Goal: Task Accomplishment & Management: Use online tool/utility

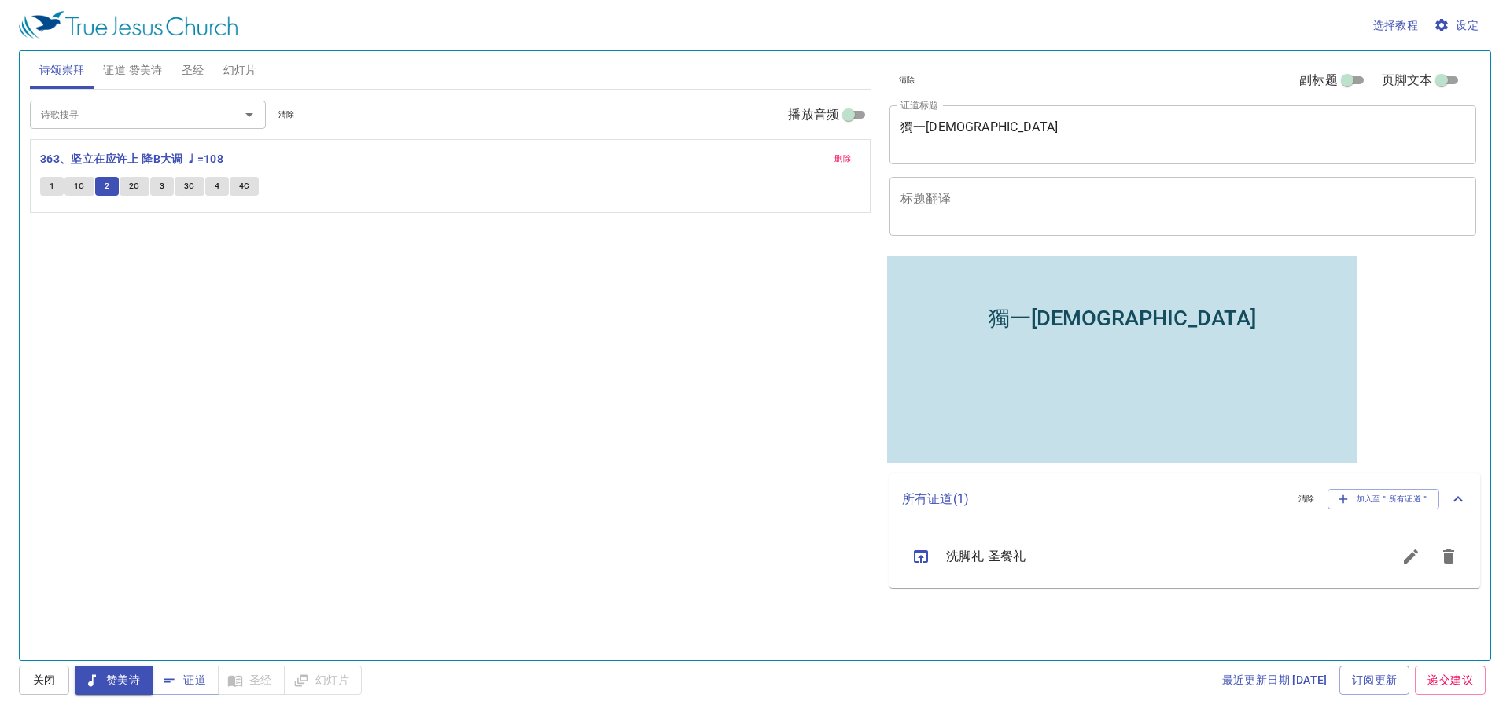
click at [118, 179] on button "2" at bounding box center [107, 186] width 24 height 19
click at [138, 181] on span "2C" at bounding box center [134, 186] width 11 height 14
click at [223, 105] on div at bounding box center [238, 115] width 41 height 22
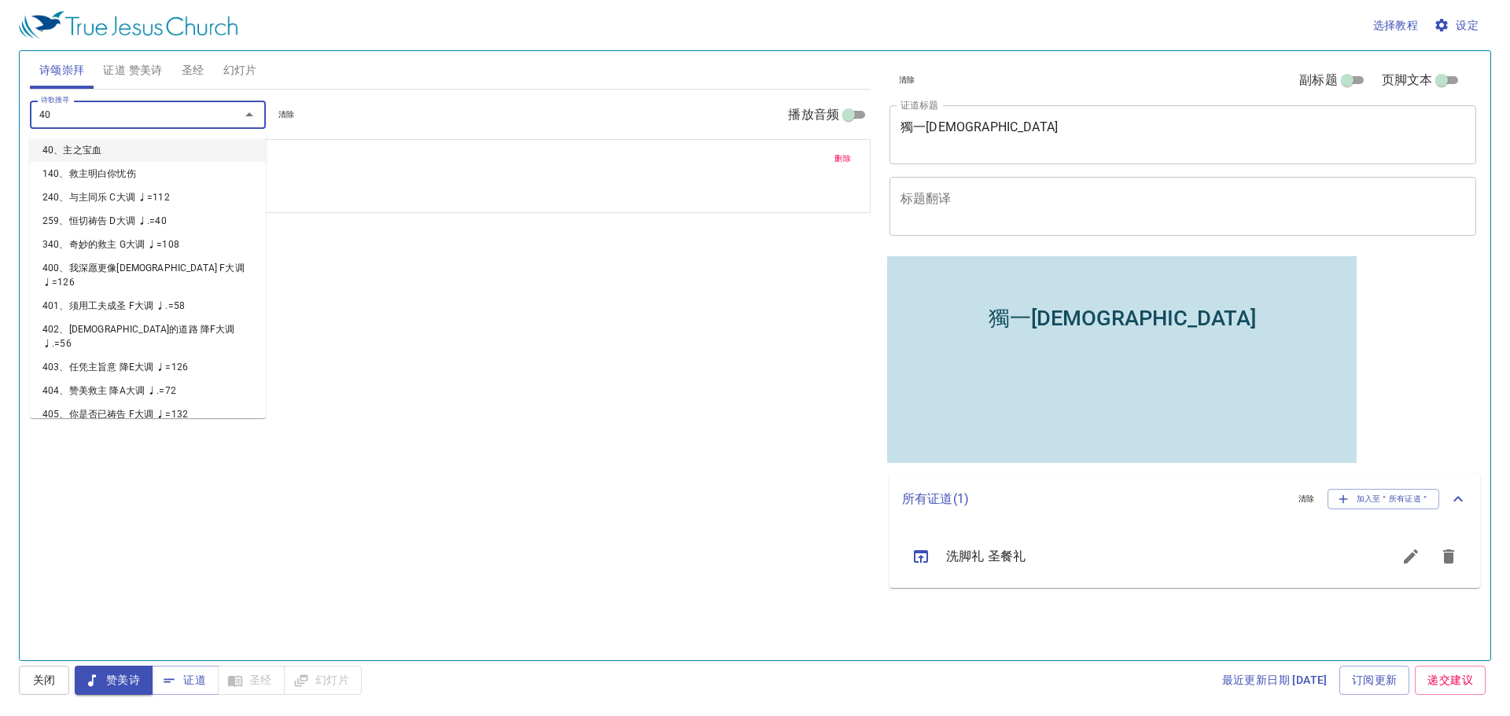
type input "405"
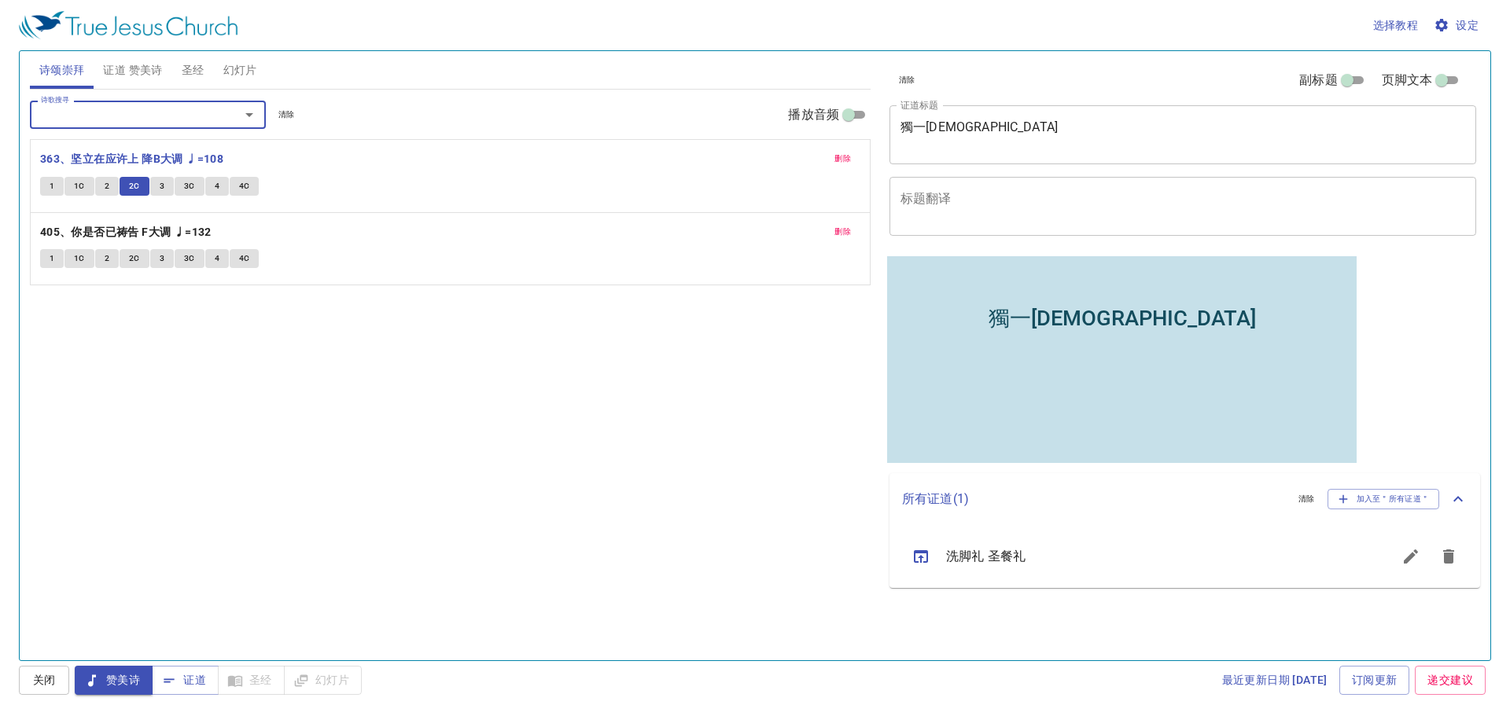
click at [160, 189] on span "3" at bounding box center [162, 186] width 5 height 14
click at [175, 182] on button "3C" at bounding box center [190, 186] width 30 height 19
click at [1004, 143] on textarea "獨一真教會" at bounding box center [1183, 135] width 565 height 30
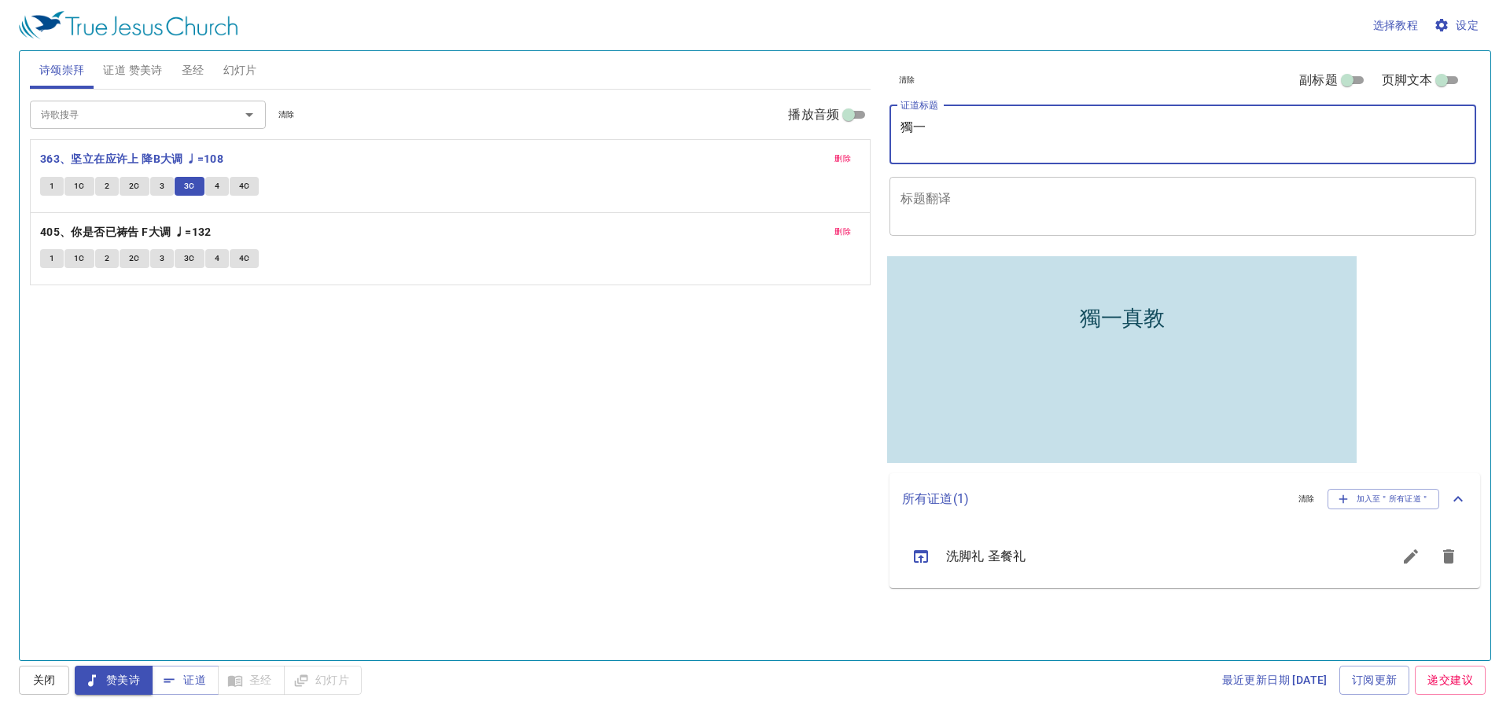
type textarea "獨"
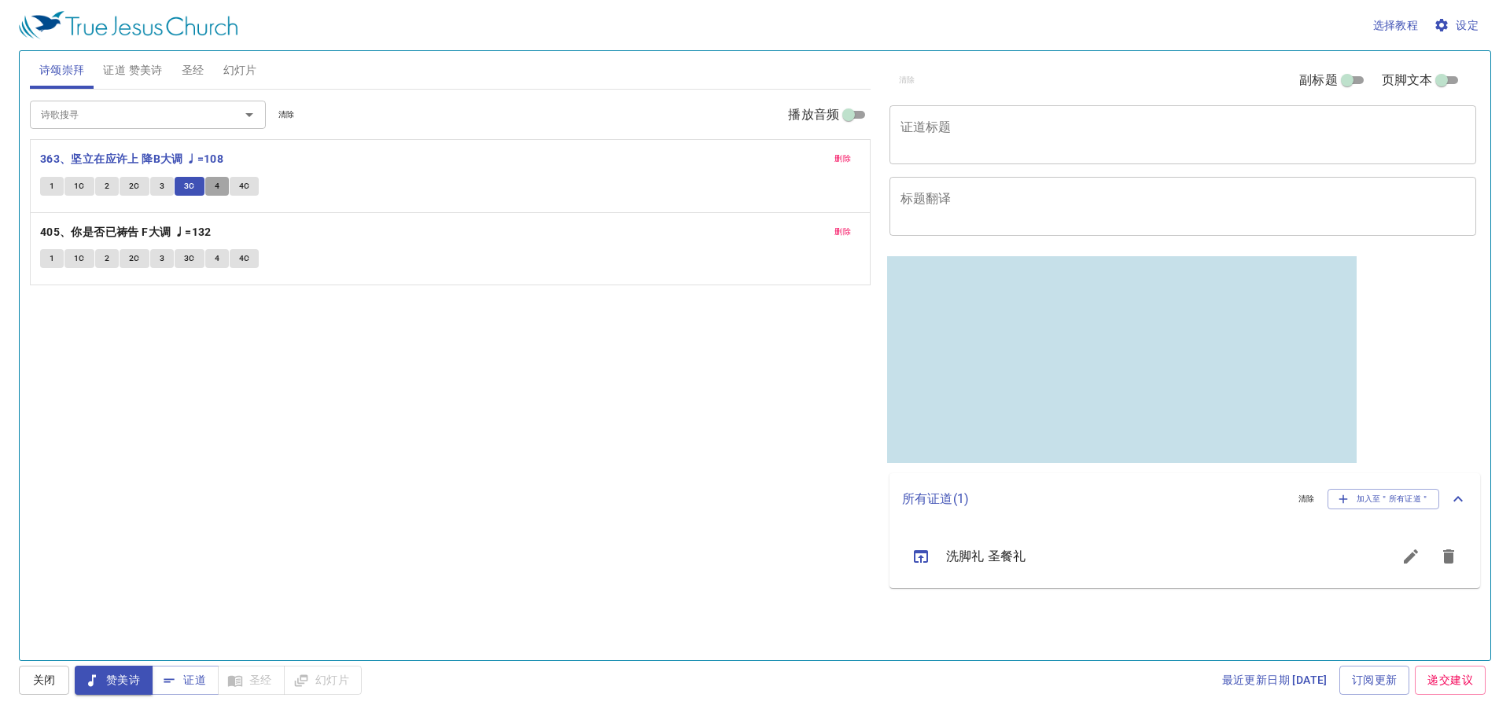
click at [216, 182] on span "4" at bounding box center [217, 186] width 5 height 14
click at [243, 182] on span "4C" at bounding box center [244, 186] width 11 height 14
click at [131, 227] on b "405、你是否已祷告 F大调 ♩=132" at bounding box center [125, 233] width 171 height 20
click at [54, 261] on span "1" at bounding box center [52, 259] width 5 height 14
click at [1020, 152] on div "x 证道标题" at bounding box center [1182, 134] width 587 height 59
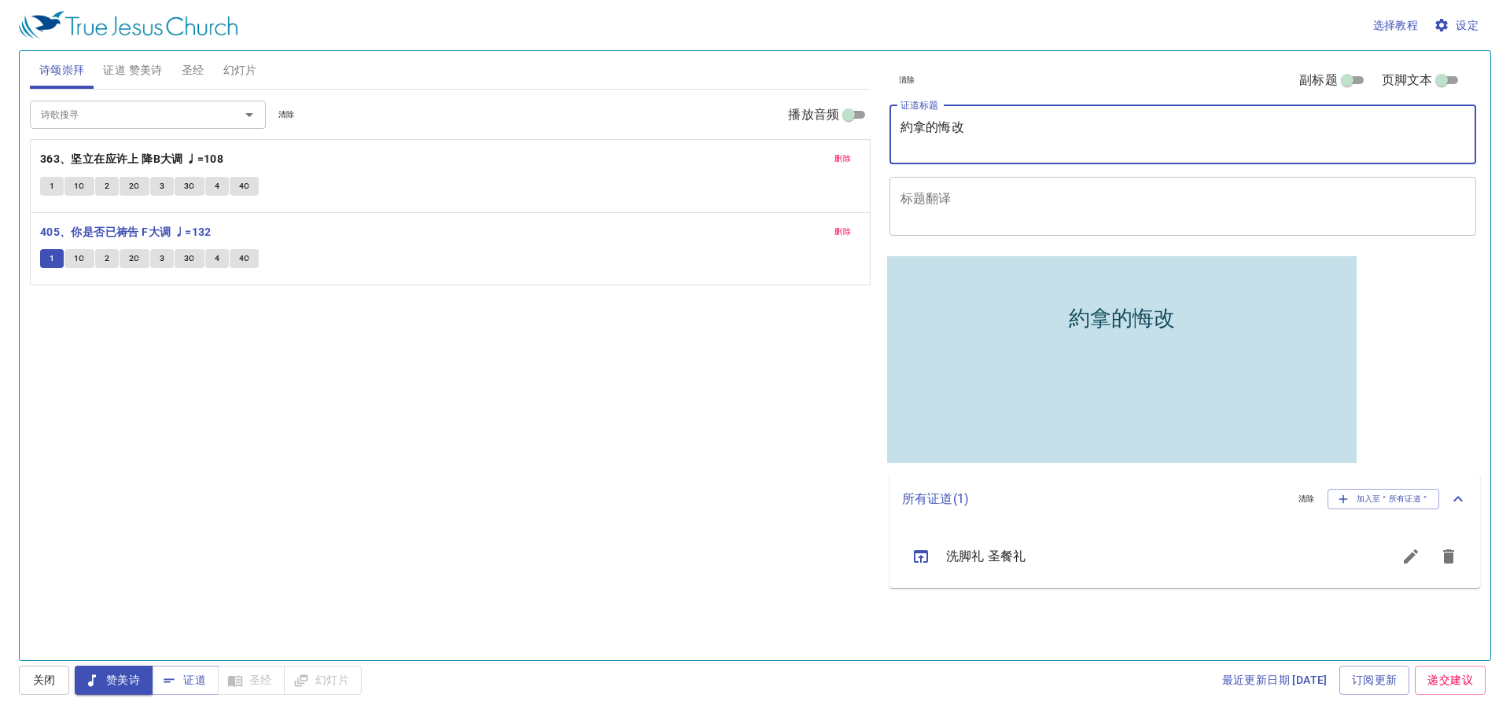
type textarea "約拿的悔改"
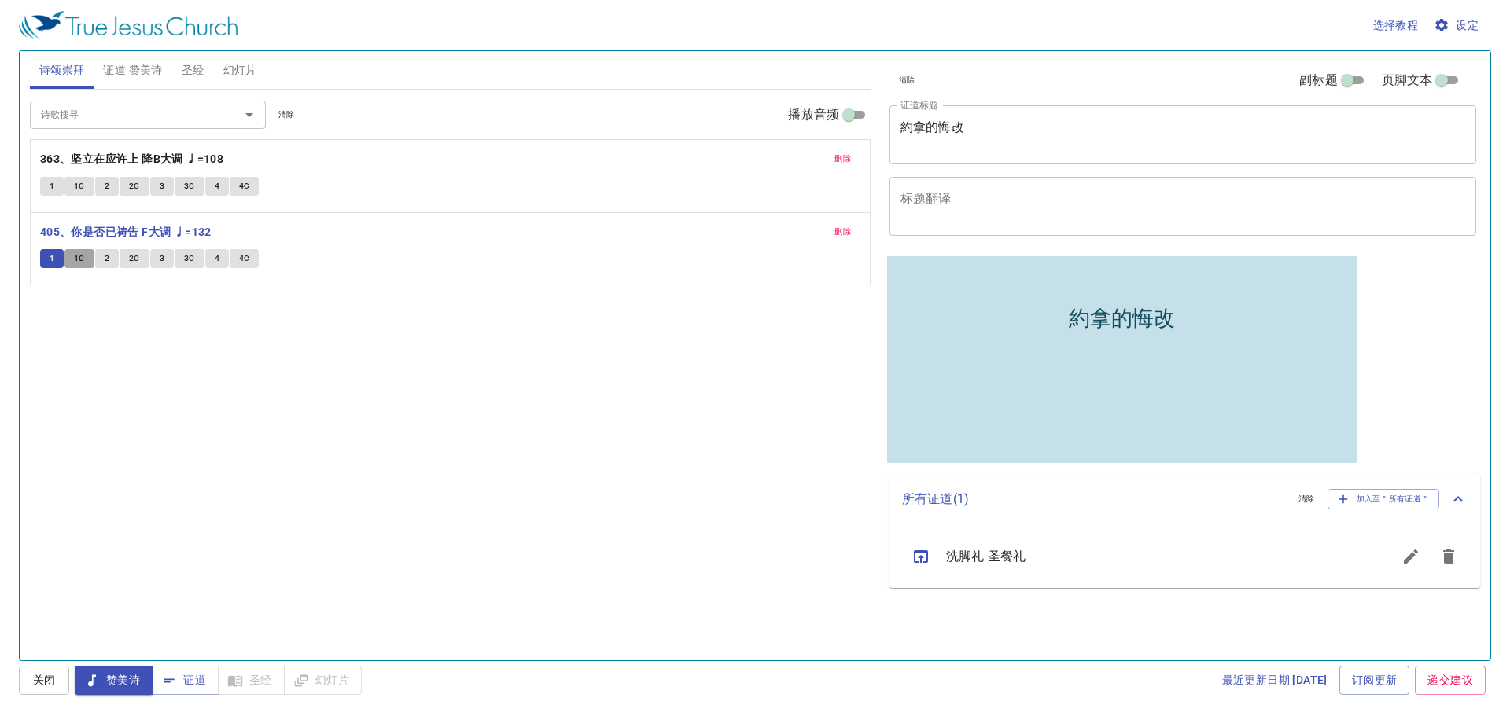
click at [76, 255] on span "1C" at bounding box center [79, 259] width 11 height 14
click at [109, 260] on button "2" at bounding box center [107, 258] width 24 height 19
click at [134, 256] on span "2C" at bounding box center [134, 259] width 11 height 14
click at [154, 252] on button "3" at bounding box center [162, 258] width 24 height 19
click at [189, 256] on span "3C" at bounding box center [189, 259] width 11 height 14
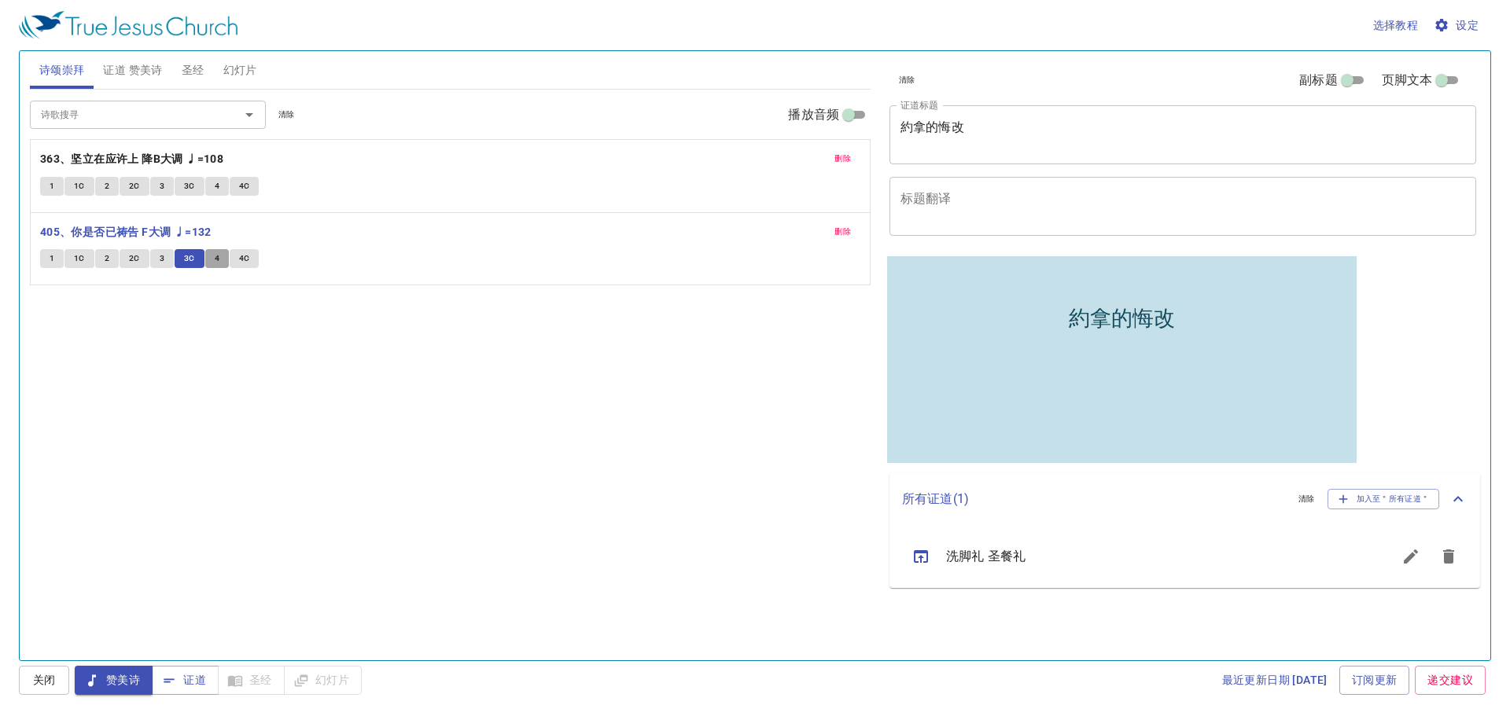
click at [212, 254] on button "4" at bounding box center [217, 258] width 24 height 19
click at [237, 254] on button "4C" at bounding box center [245, 258] width 30 height 19
click at [133, 59] on button "证道 赞美诗" at bounding box center [133, 70] width 78 height 38
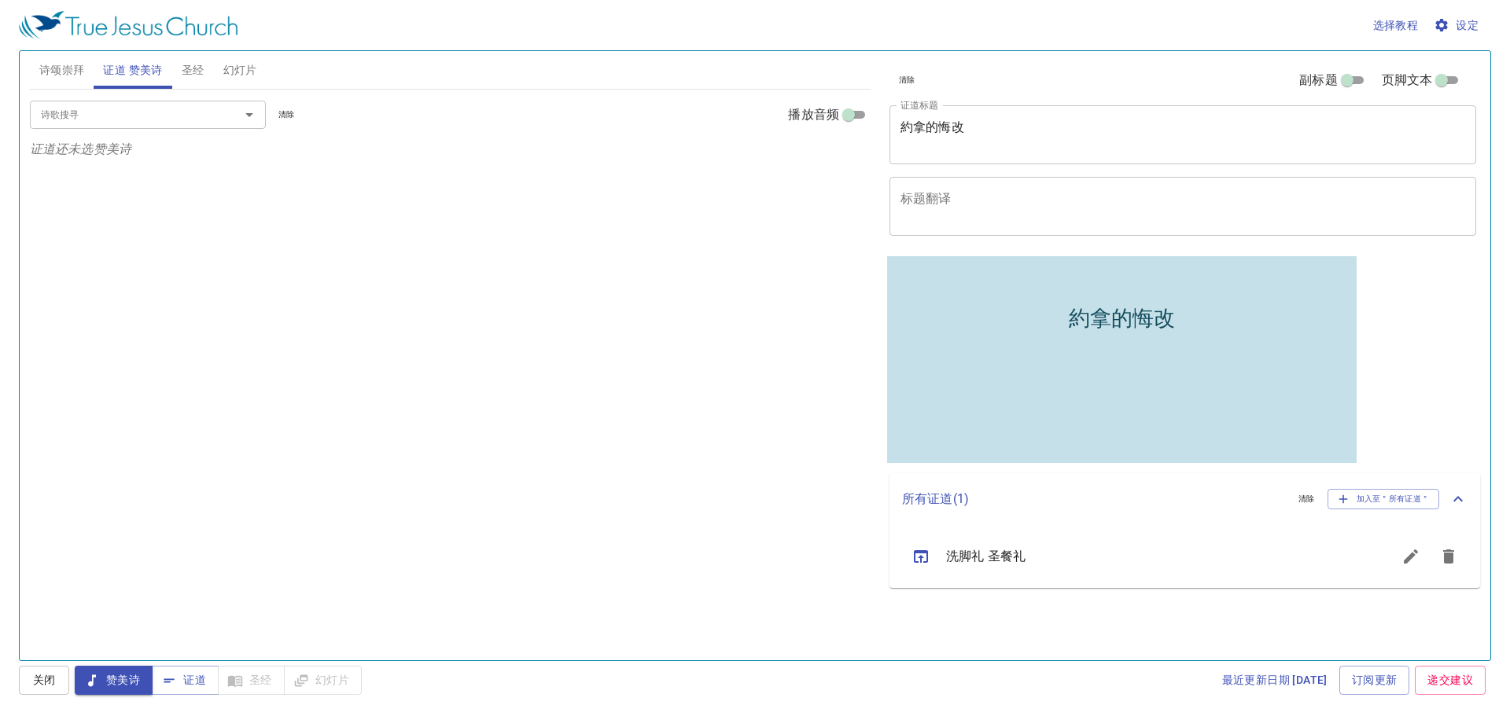
click at [220, 120] on div at bounding box center [238, 115] width 41 height 22
type input "58"
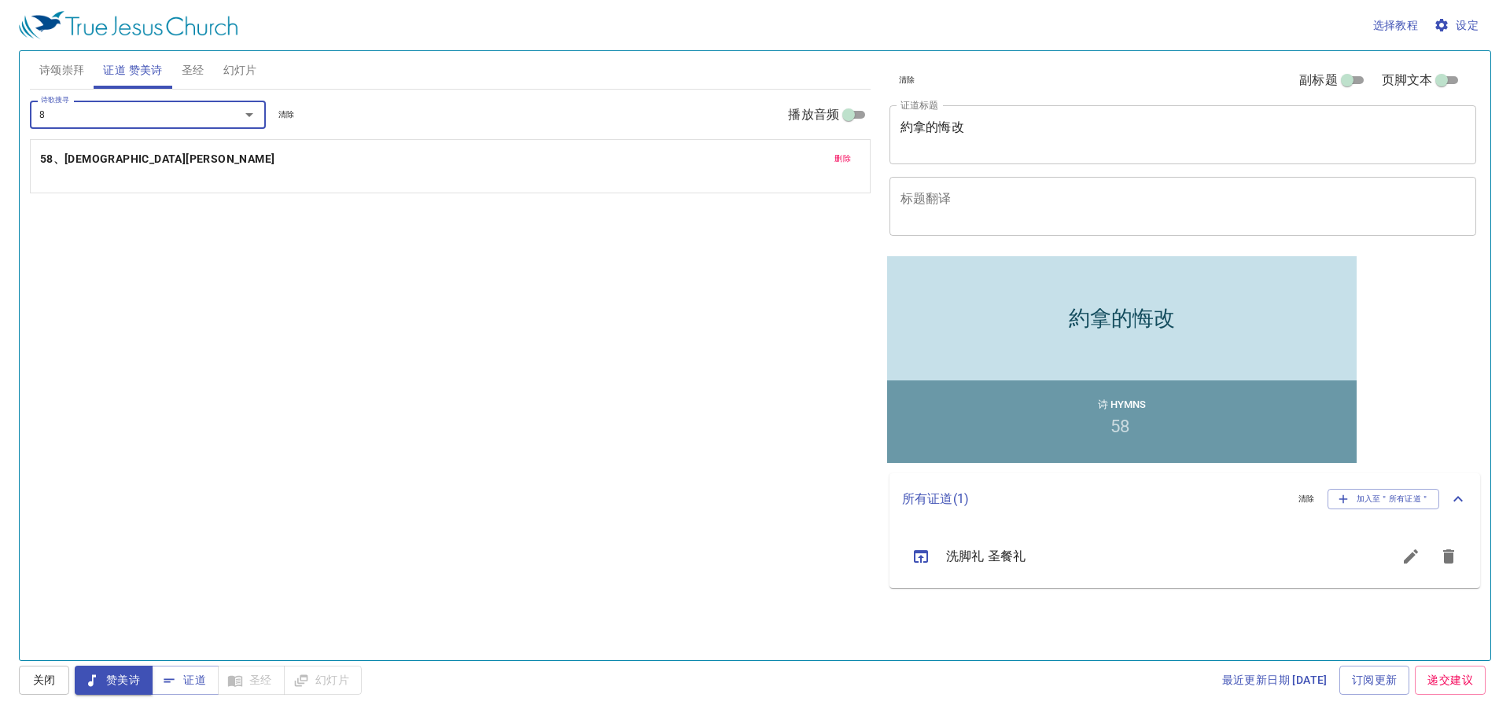
type input "89"
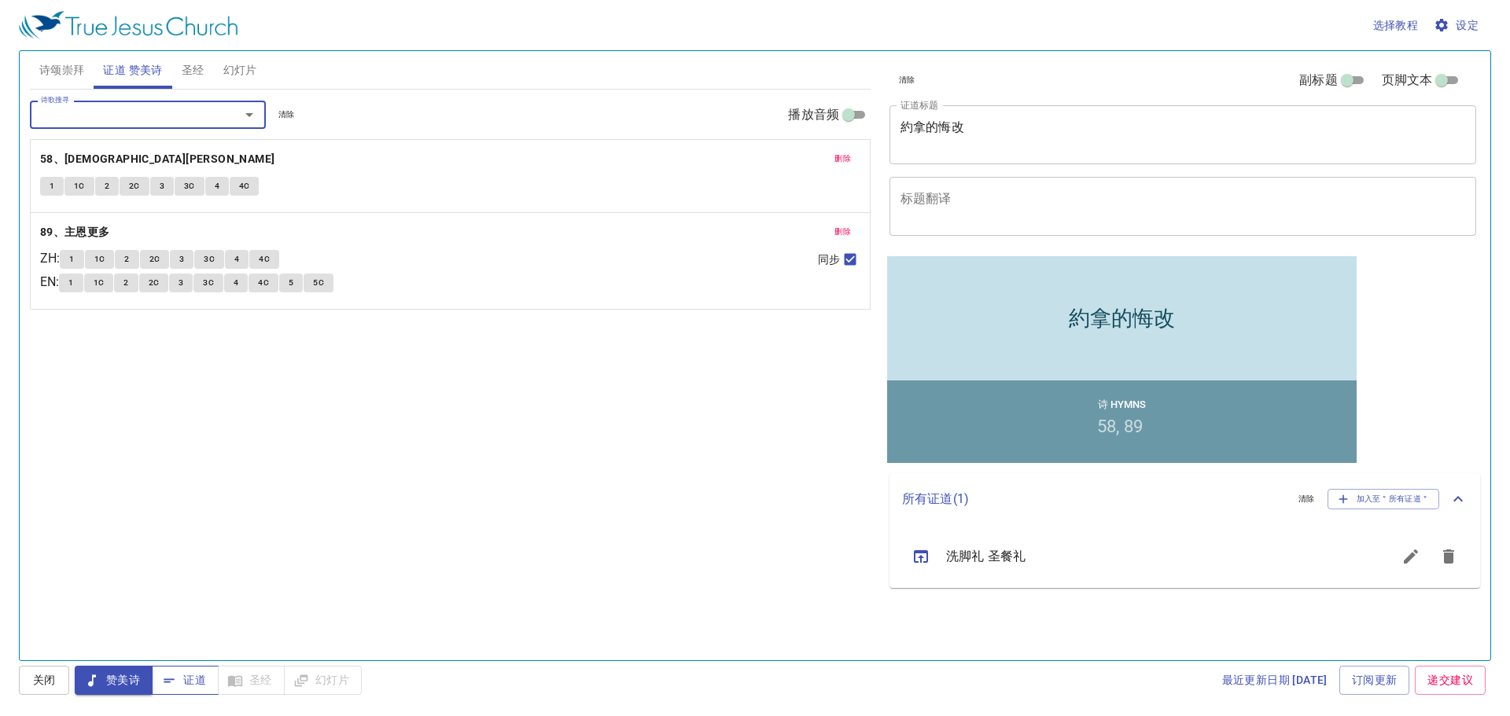
click at [184, 669] on button "证道" at bounding box center [185, 680] width 67 height 29
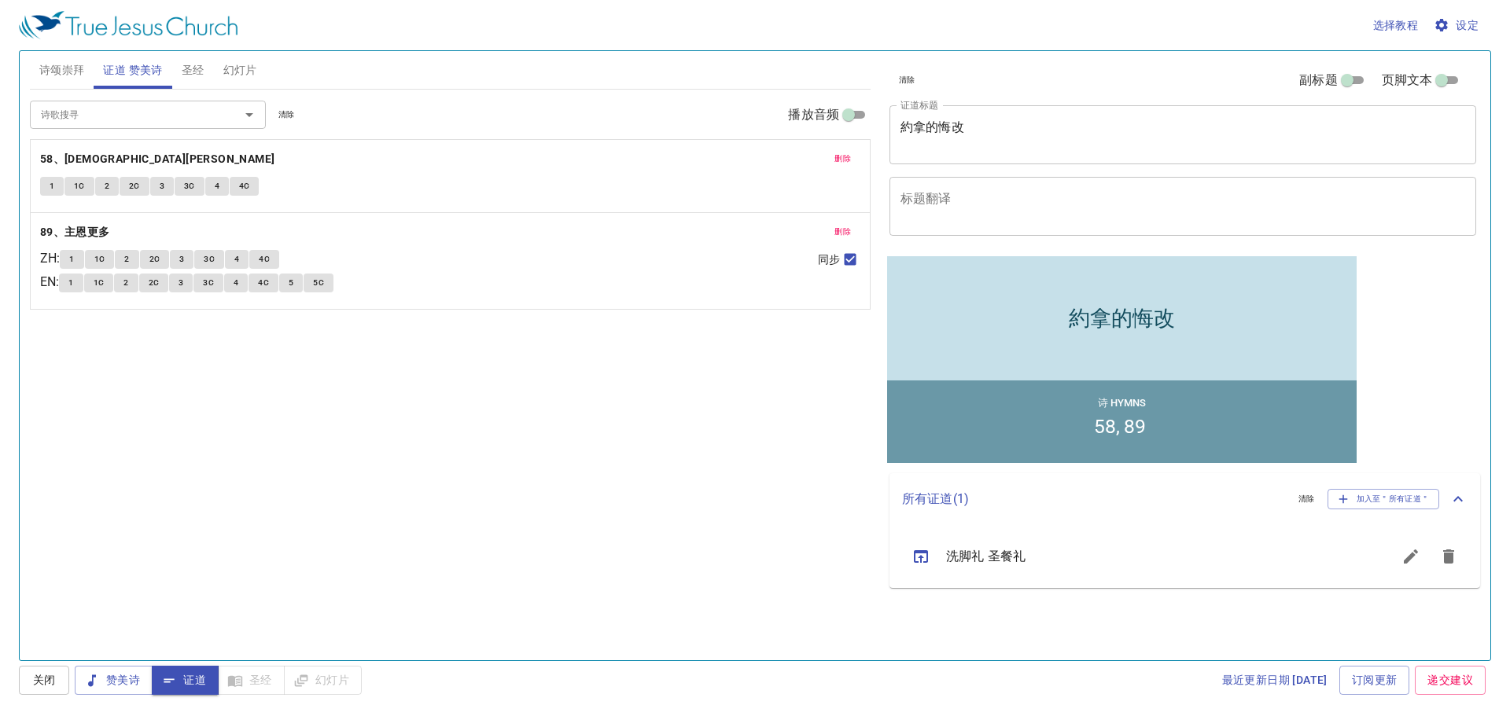
click at [54, 184] on span "1" at bounding box center [52, 186] width 5 height 14
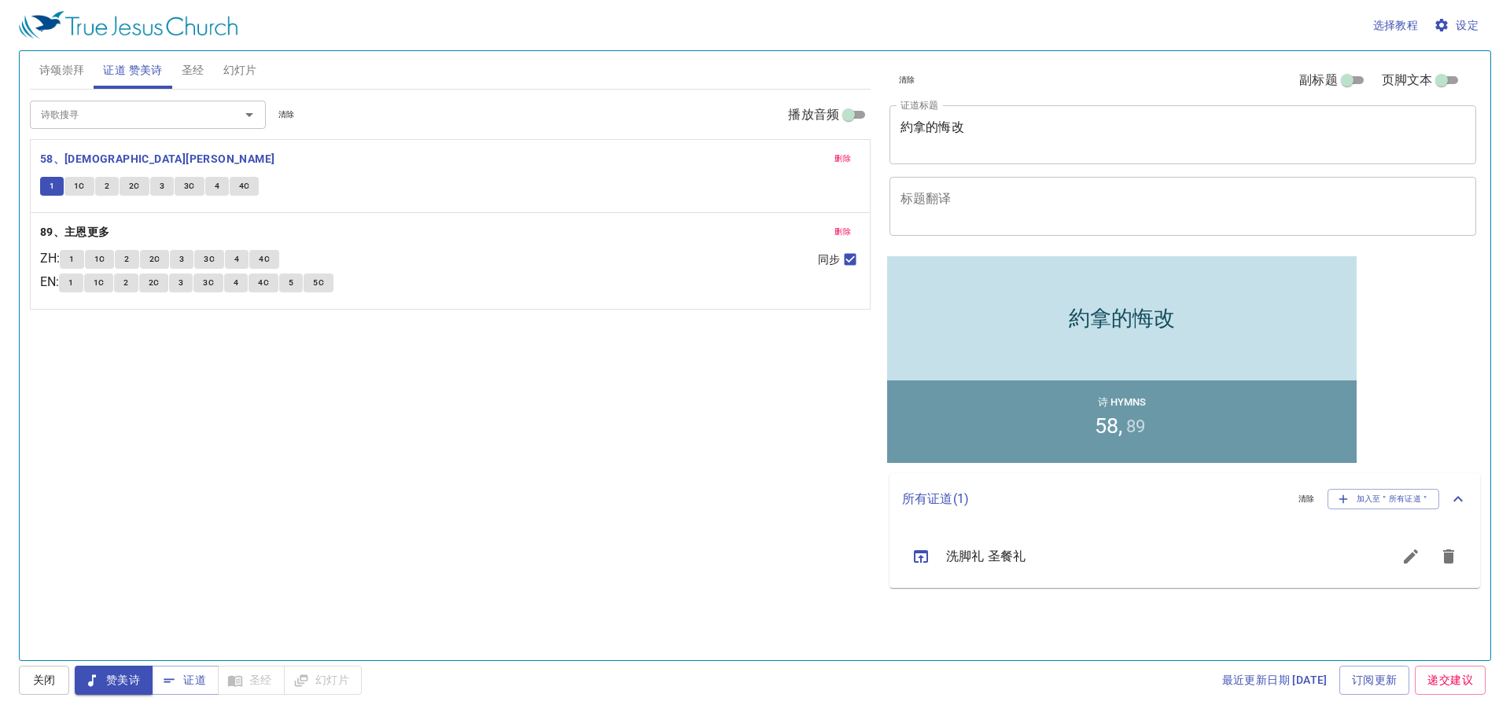
click at [88, 184] on button "1C" at bounding box center [79, 186] width 30 height 19
click at [111, 183] on button "2" at bounding box center [107, 186] width 24 height 19
click at [131, 181] on span "2C" at bounding box center [134, 186] width 11 height 14
click at [160, 182] on span "3" at bounding box center [162, 186] width 5 height 14
click at [184, 182] on span "3C" at bounding box center [189, 186] width 11 height 14
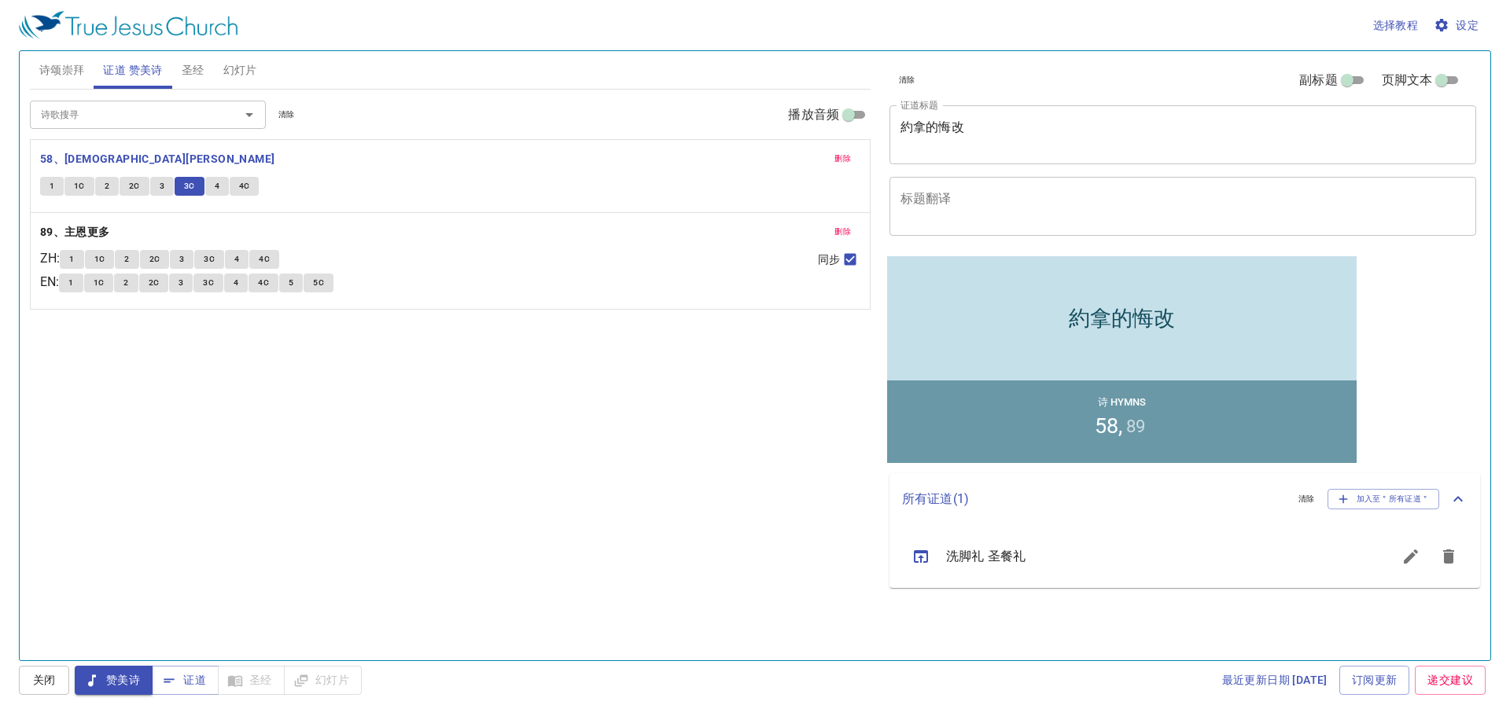
click at [210, 182] on button "4" at bounding box center [217, 186] width 24 height 19
click at [252, 183] on button "4C" at bounding box center [245, 186] width 30 height 19
click at [252, 66] on span "幻灯片" at bounding box center [240, 71] width 34 height 20
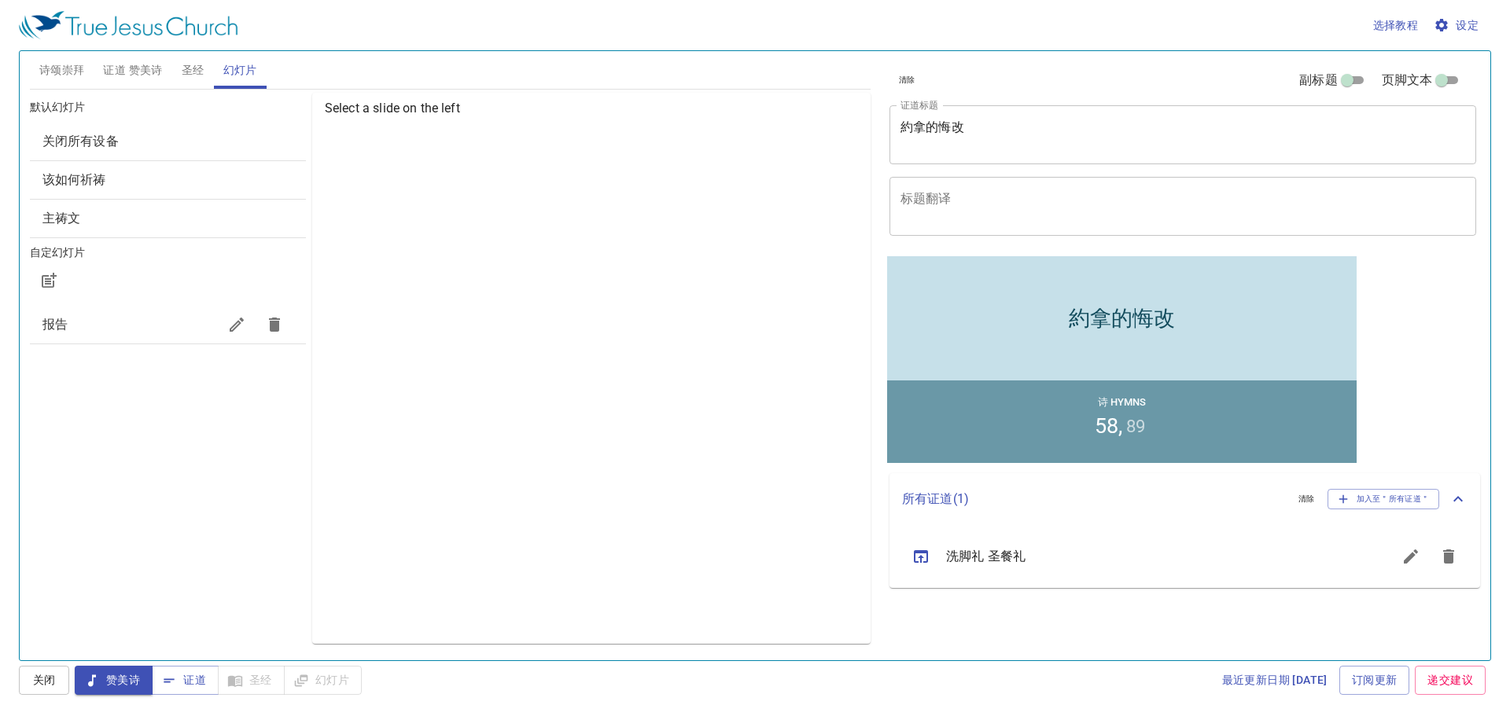
click at [123, 182] on span "该如何祈祷" at bounding box center [167, 180] width 251 height 19
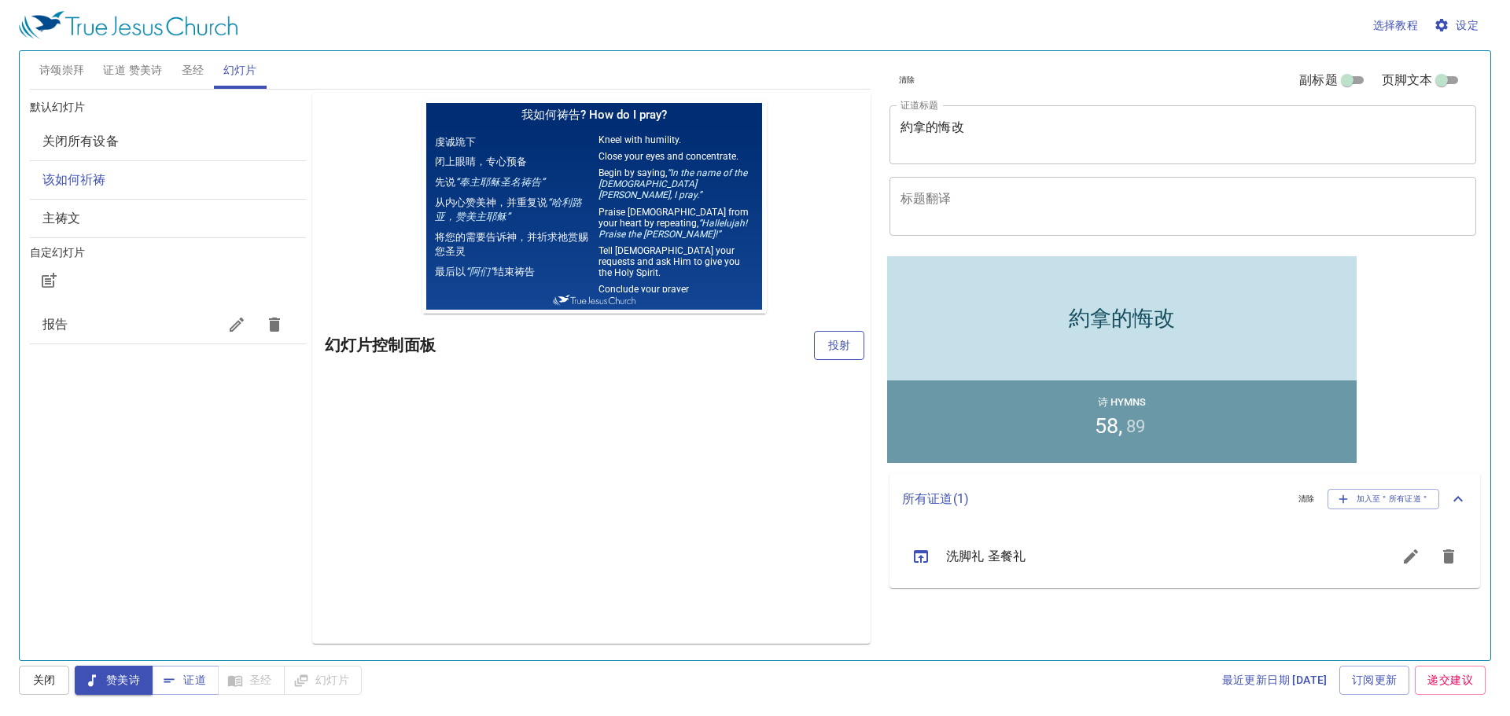
click at [830, 348] on span "投射" at bounding box center [839, 346] width 25 height 20
click at [179, 672] on span "证道" at bounding box center [185, 681] width 42 height 20
click at [146, 64] on span "证道 赞美诗" at bounding box center [132, 71] width 59 height 20
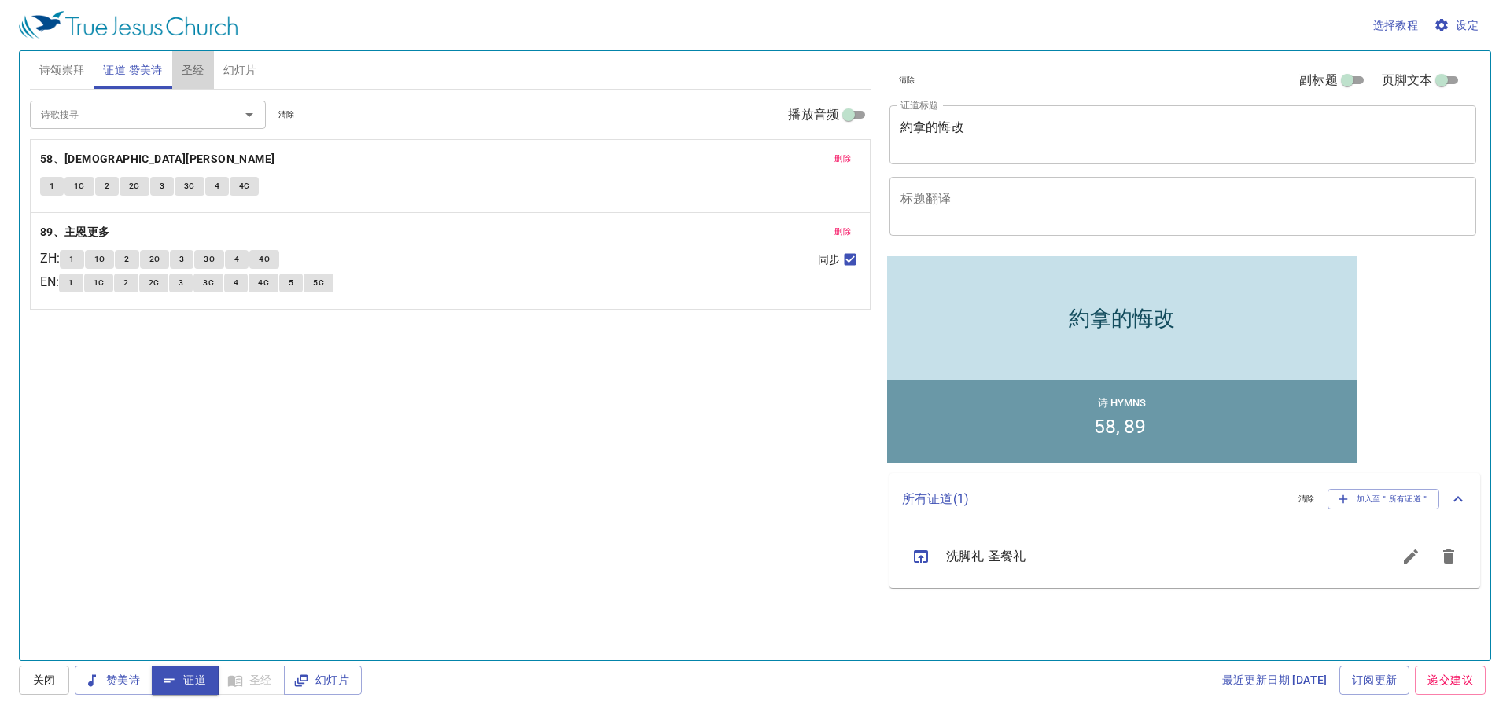
click at [189, 71] on span "圣经" at bounding box center [193, 71] width 23 height 20
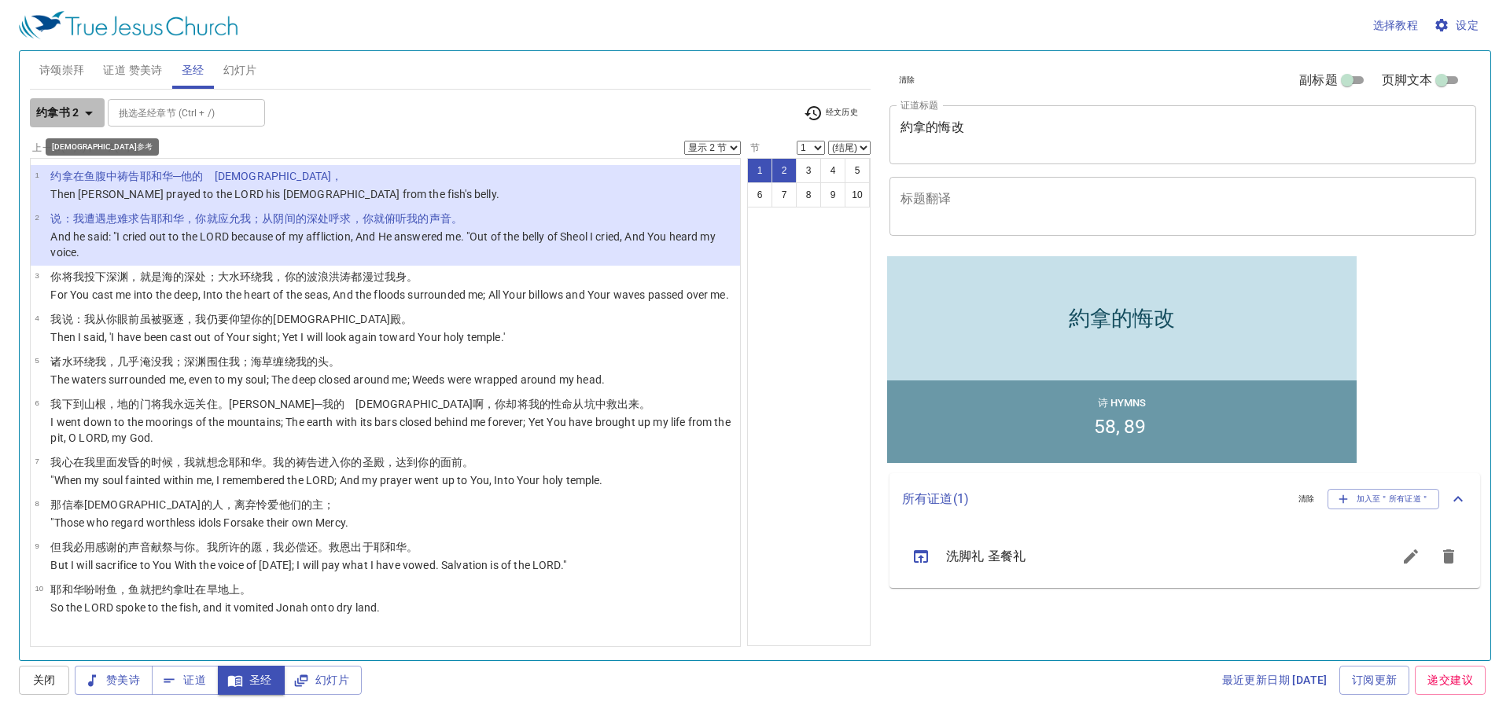
click at [91, 107] on icon "button" at bounding box center [88, 113] width 19 height 19
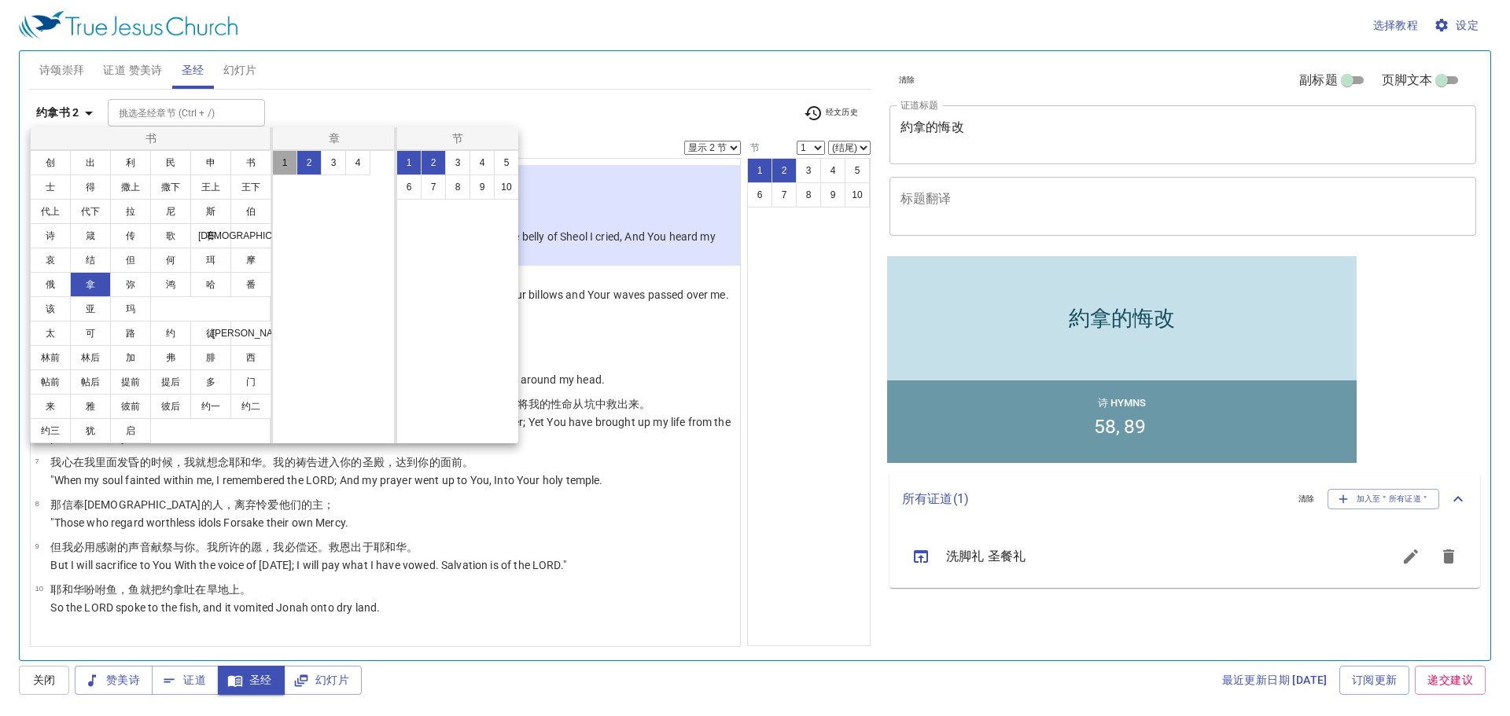
click at [274, 157] on button "1" at bounding box center [284, 162] width 25 height 25
select select "1"
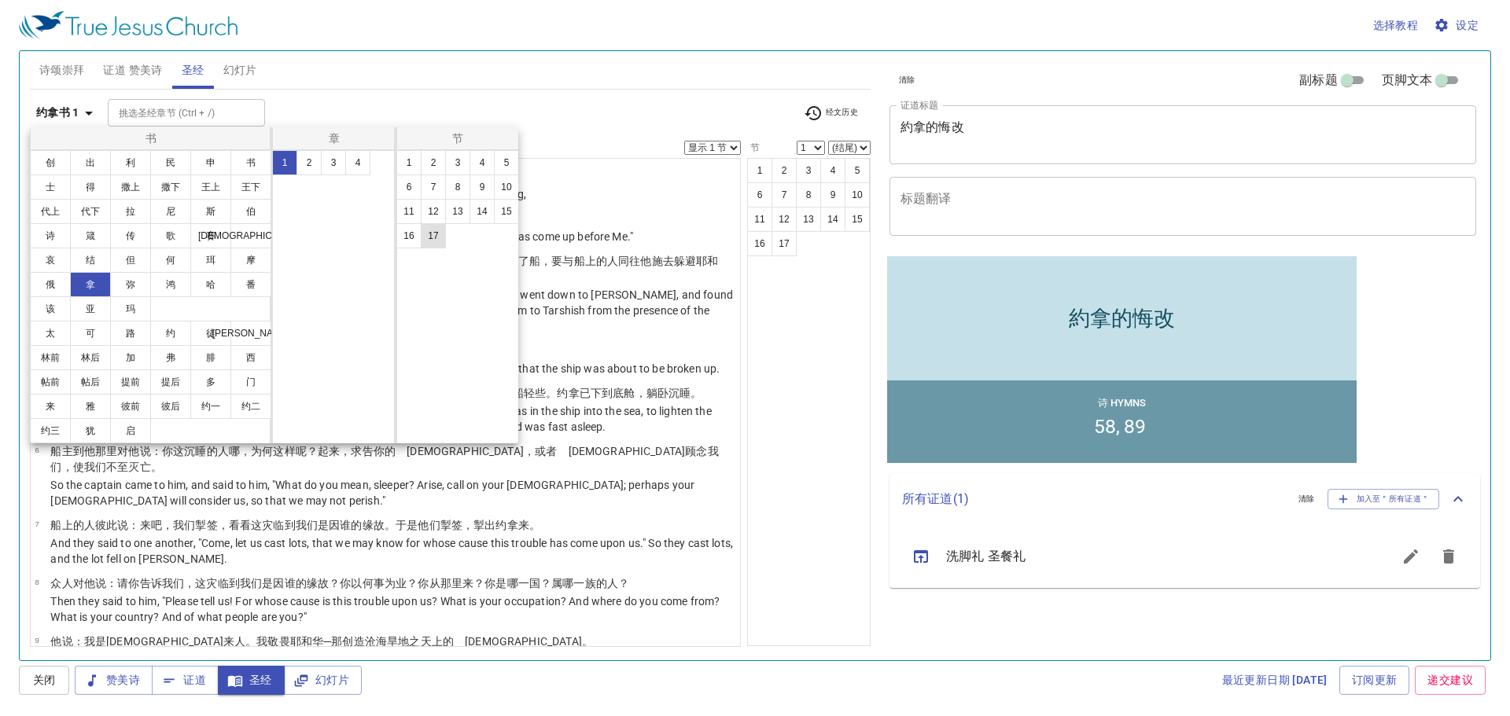
click at [439, 231] on button "17" at bounding box center [433, 235] width 25 height 25
select select "17"
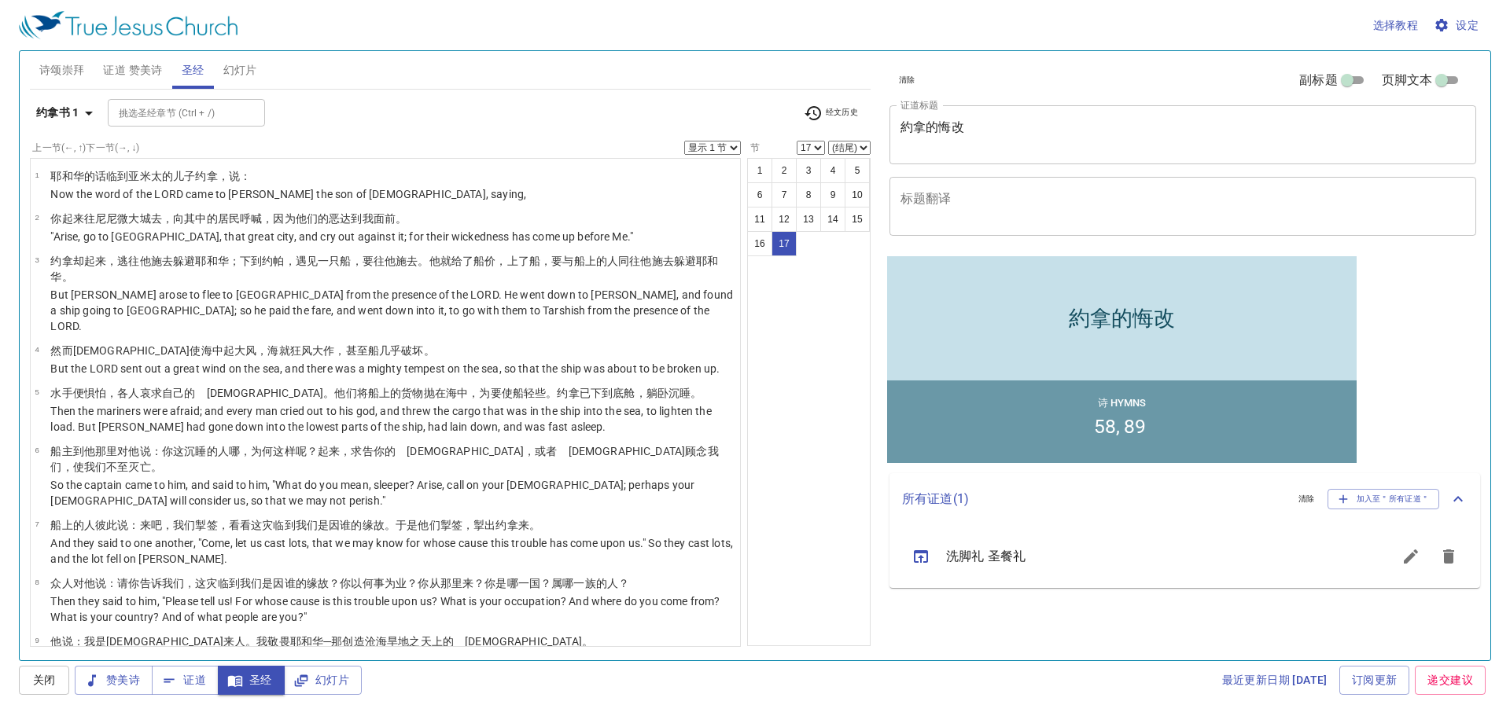
scroll to position [404, 0]
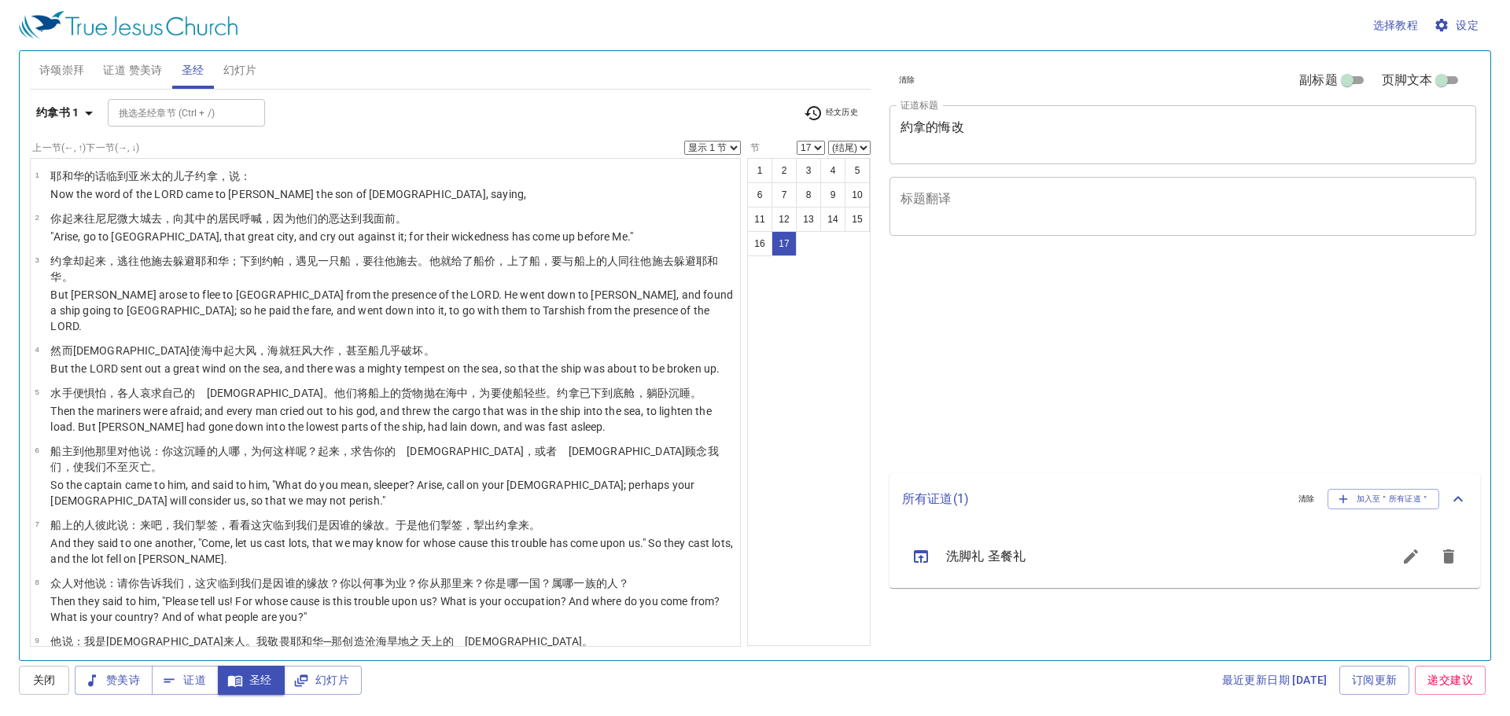
select select "17"
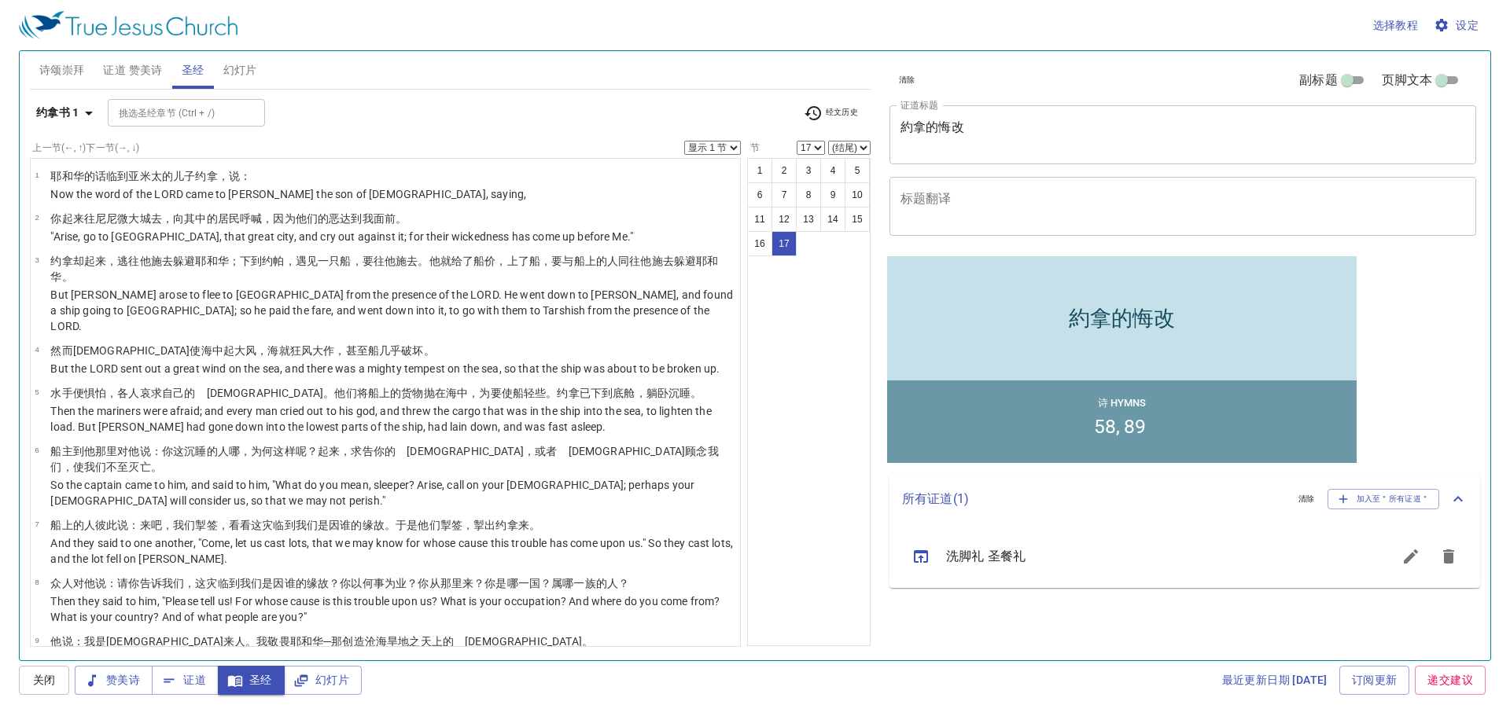
scroll to position [404, 0]
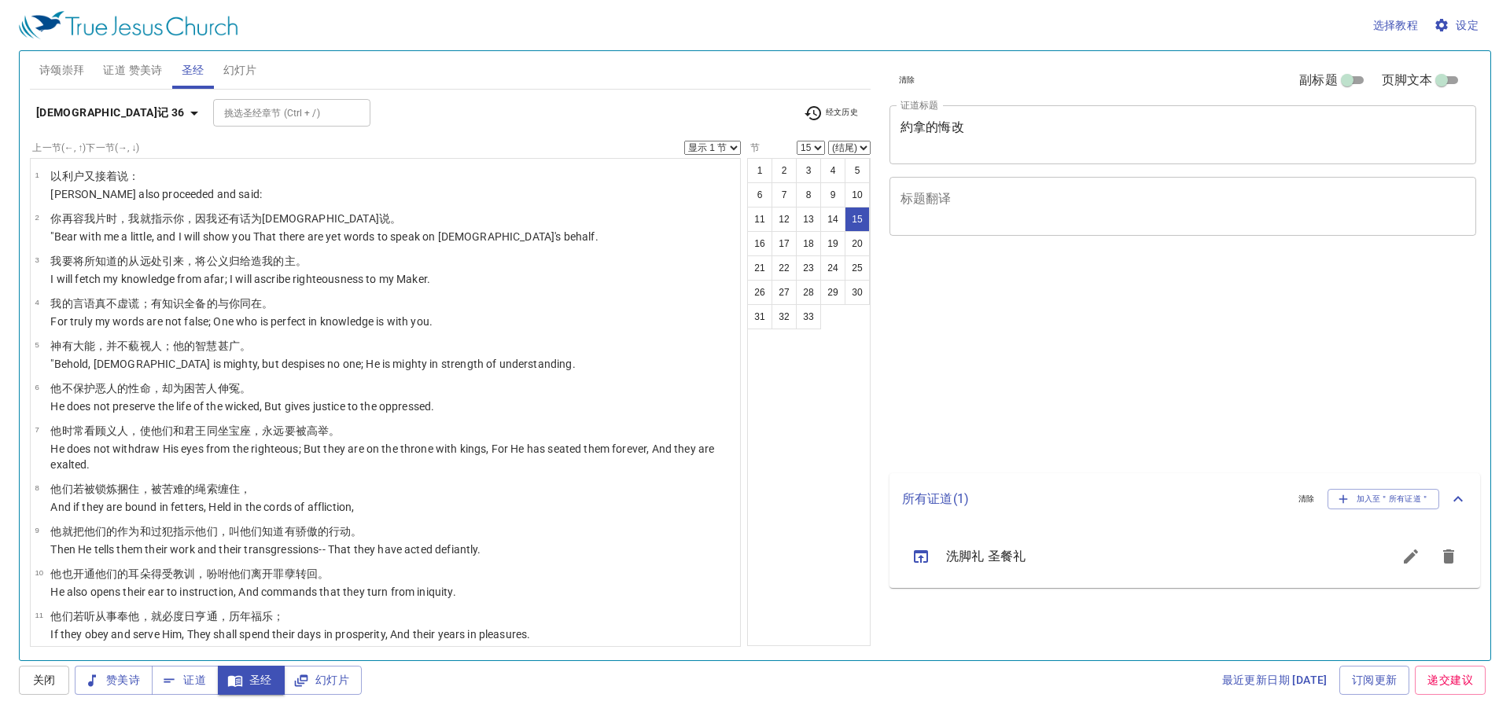
select select "15"
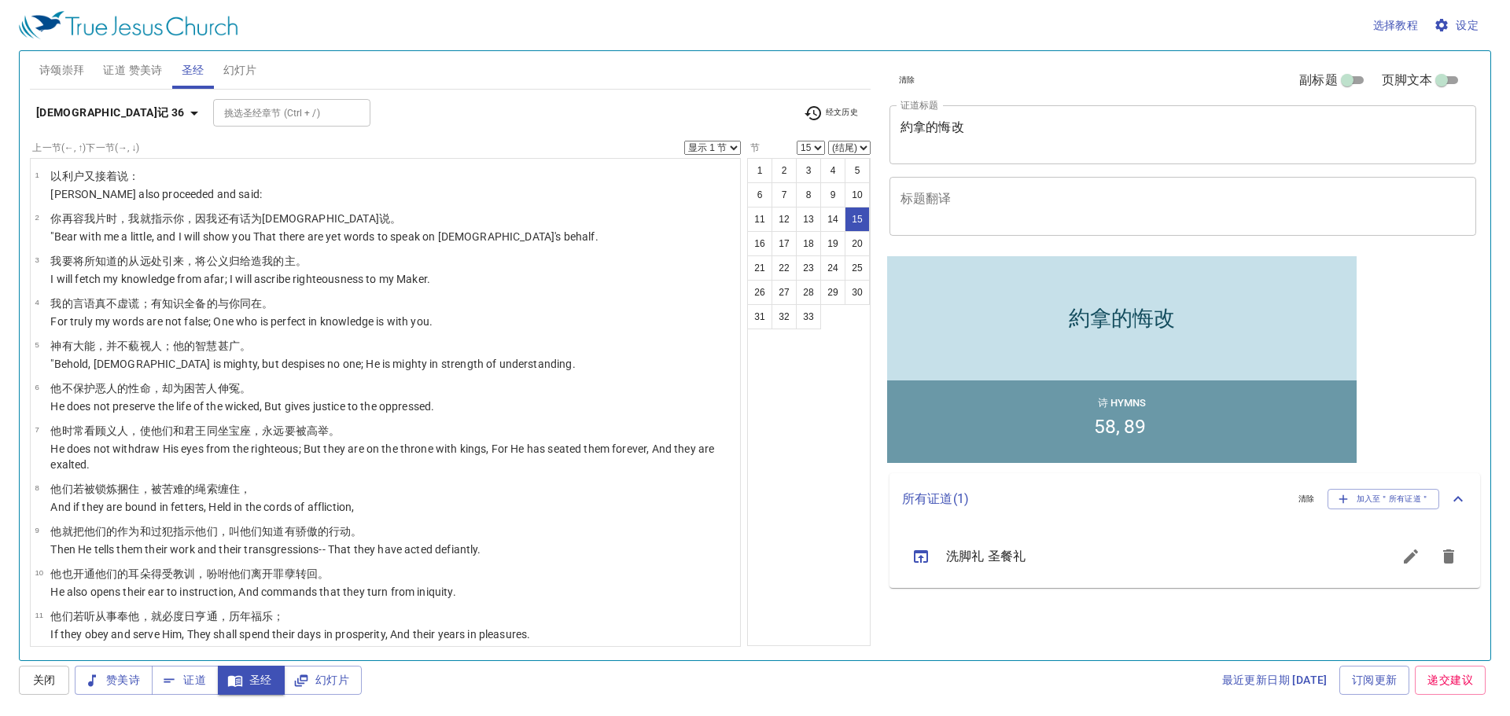
scroll to position [394, 0]
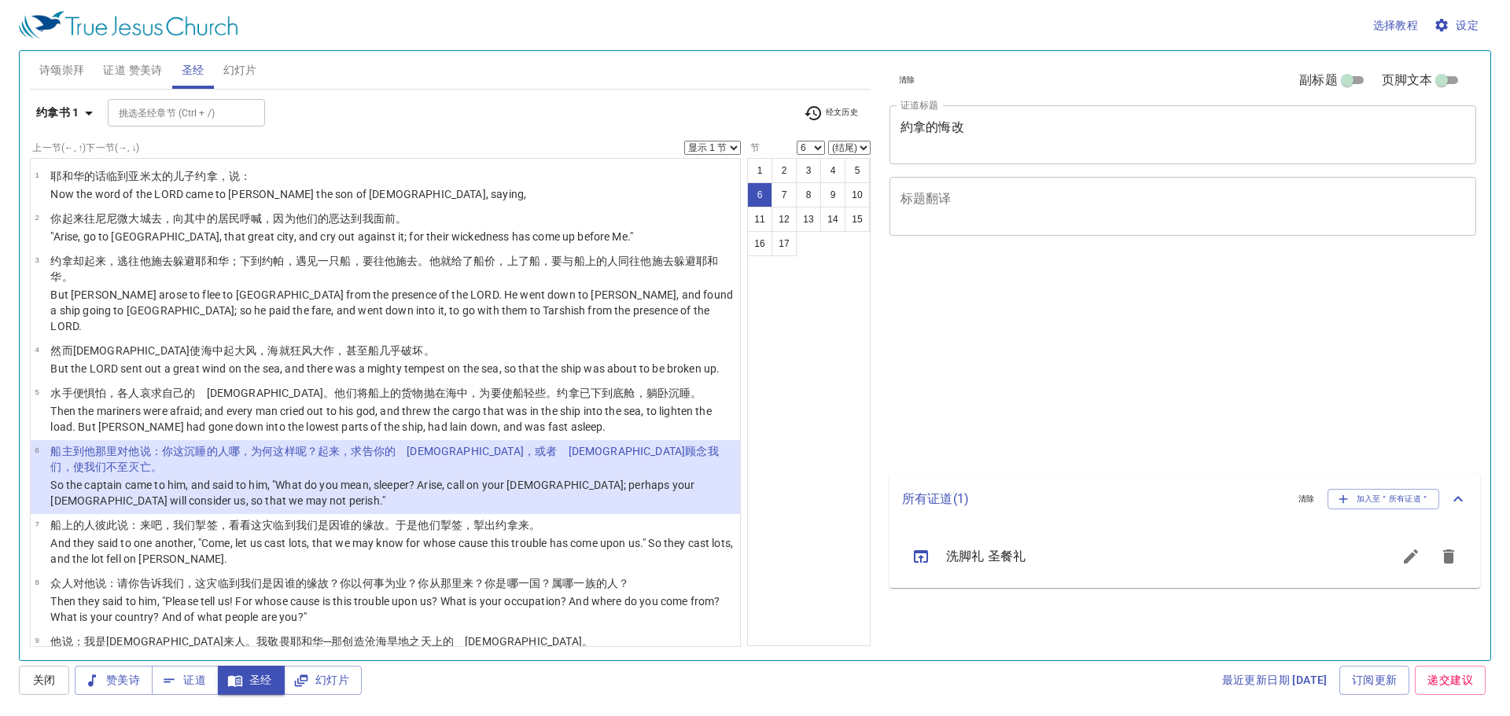
select select "6"
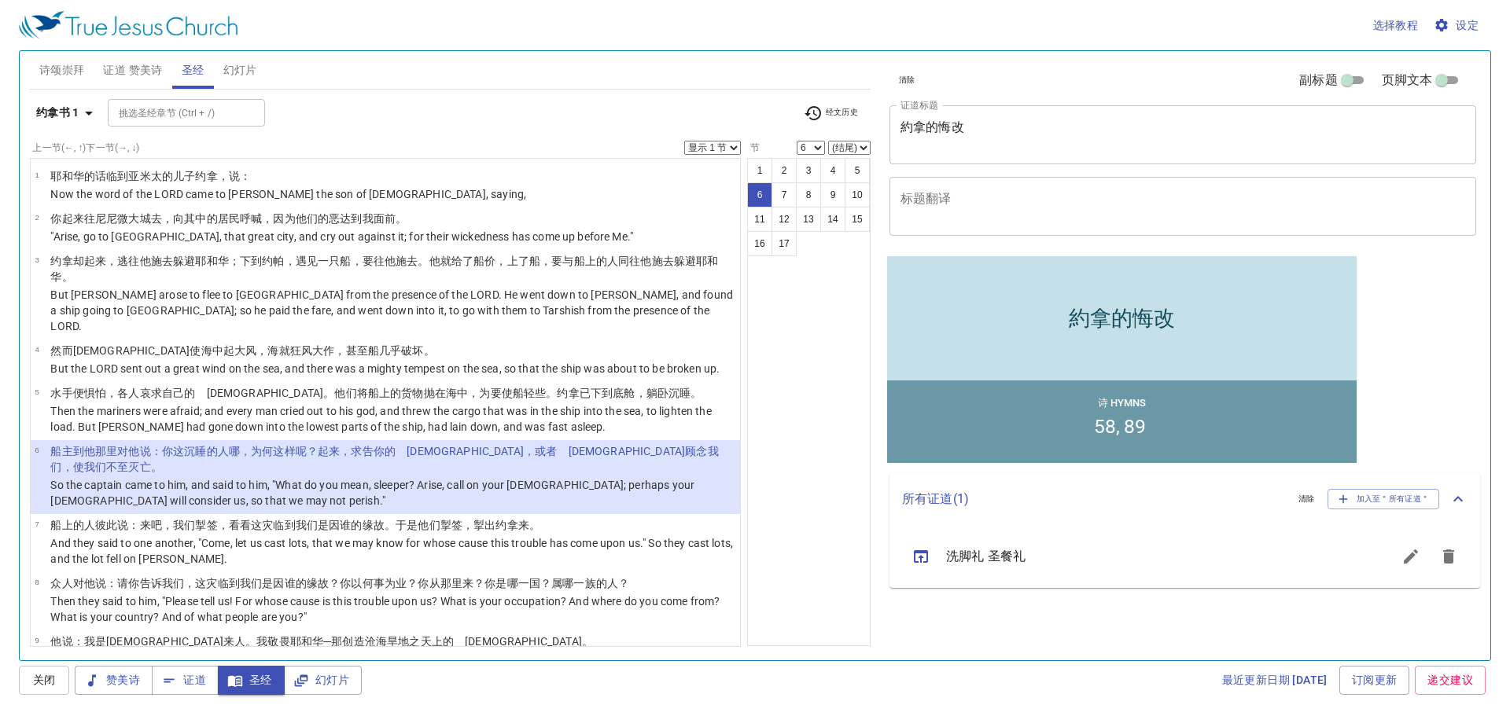
scroll to position [79, 0]
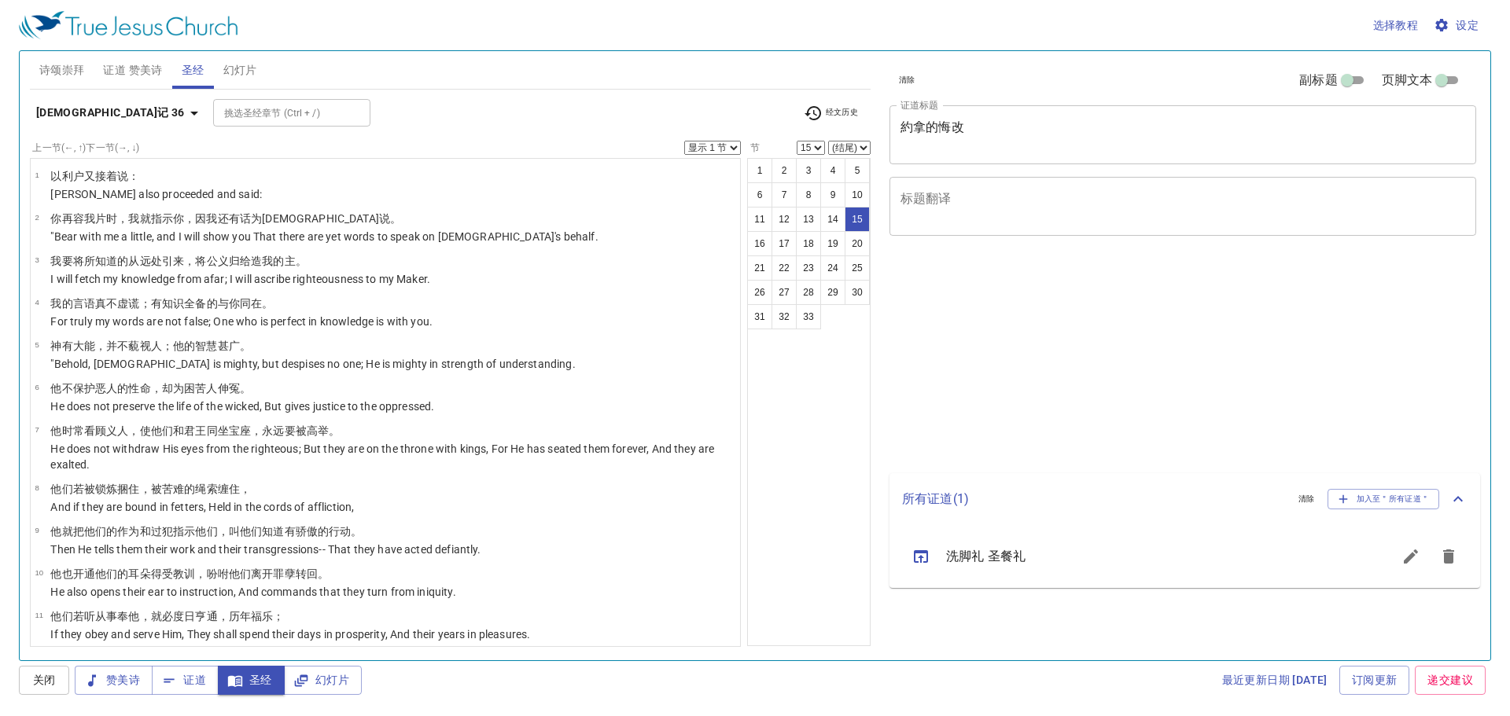
select select "15"
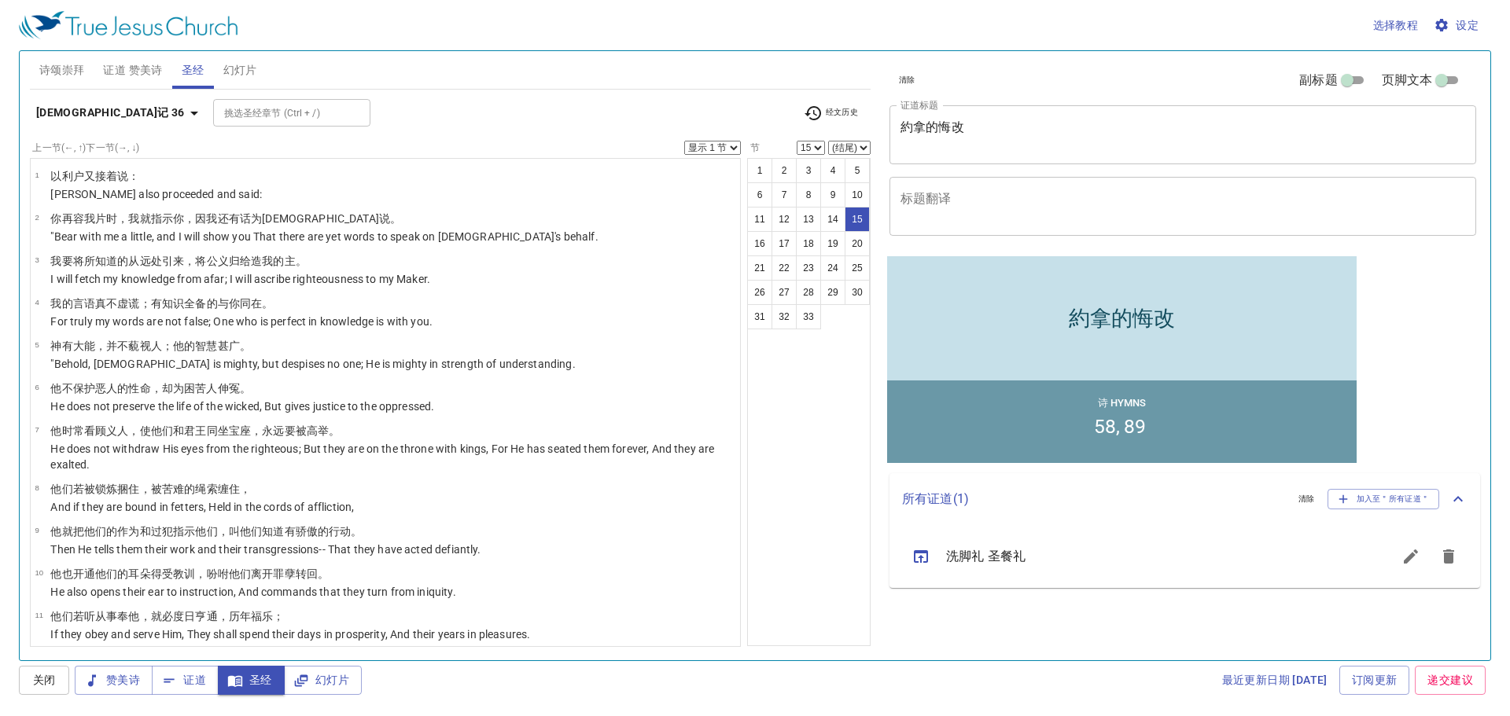
scroll to position [394, 0]
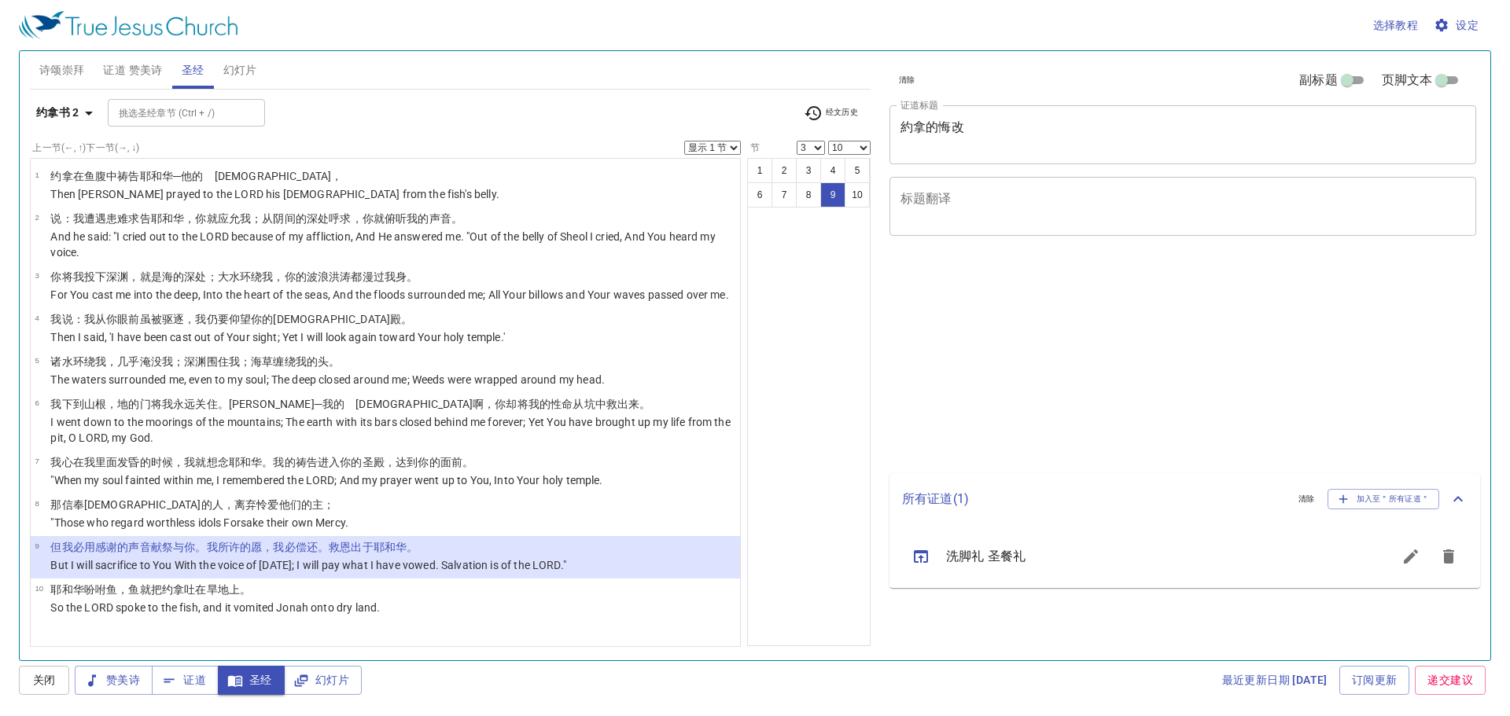
select select "3"
select select "10"
